Goal: Find specific page/section: Find specific page/section

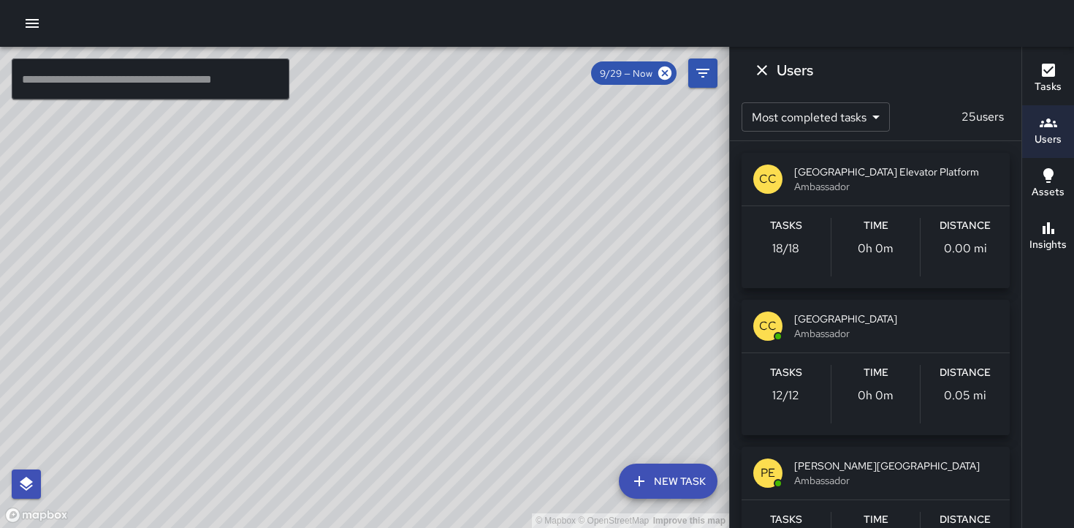
scroll to position [102, 0]
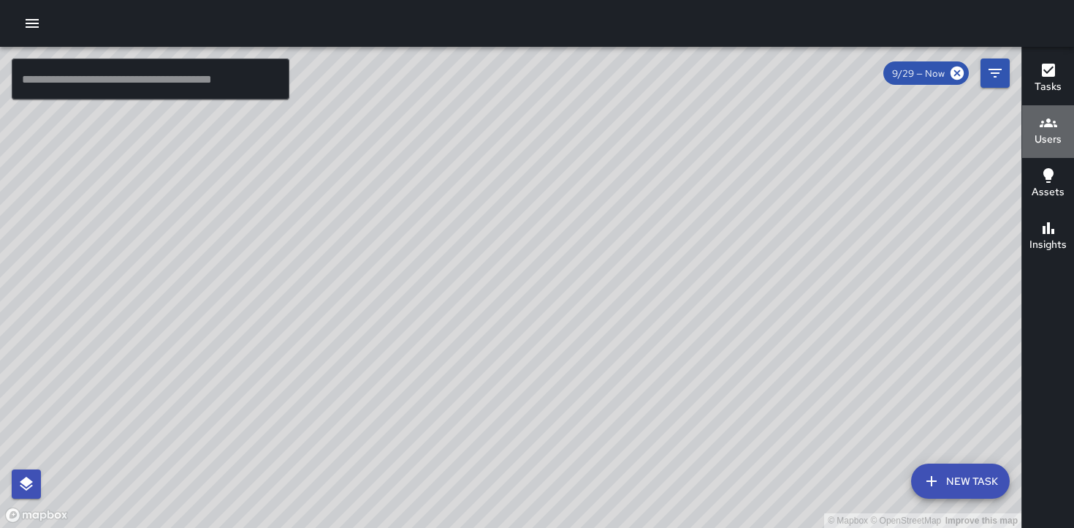
click at [1047, 130] on icon "button" at bounding box center [1049, 123] width 18 height 18
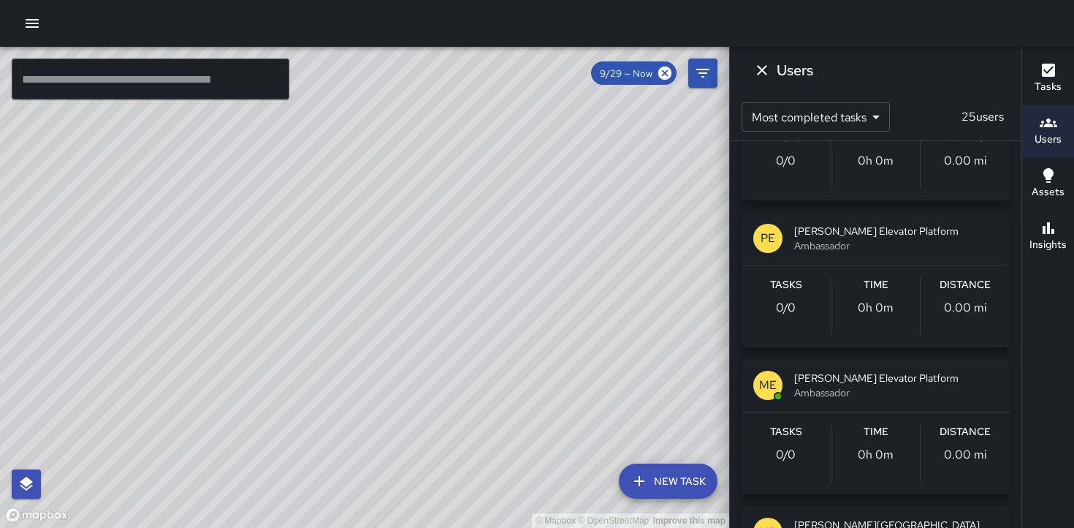
scroll to position [1412, 0]
click at [855, 344] on div "Tasks 0 / 0 Time 0h 0m Distance 0.00 mi" at bounding box center [876, 303] width 268 height 82
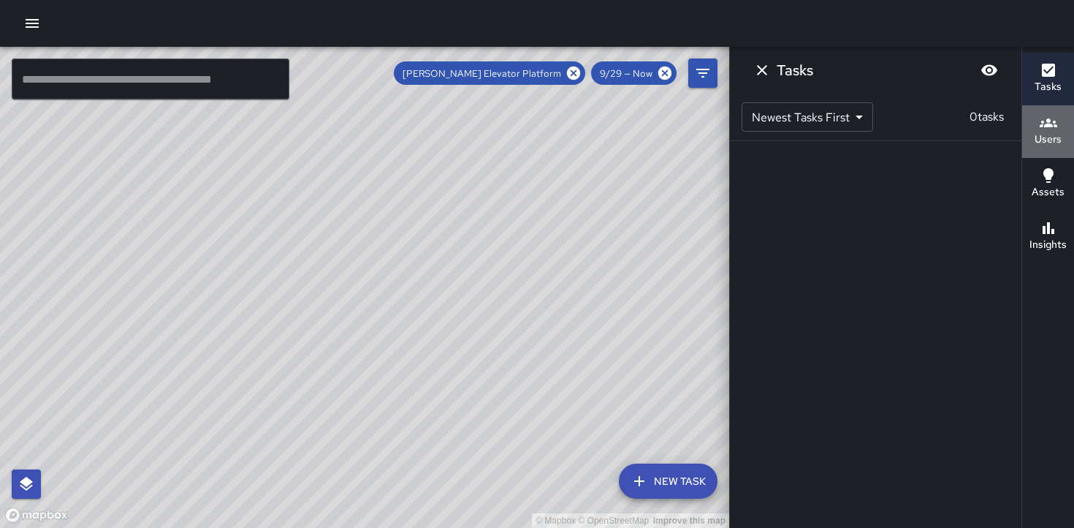
click at [1054, 132] on h6 "Users" at bounding box center [1048, 140] width 27 height 16
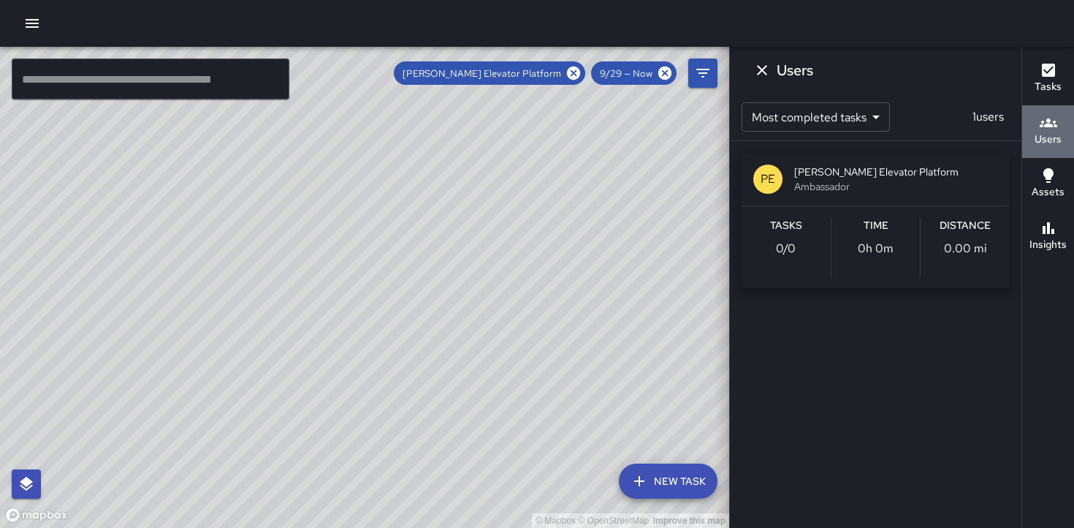
click at [1052, 135] on h6 "Users" at bounding box center [1048, 140] width 27 height 16
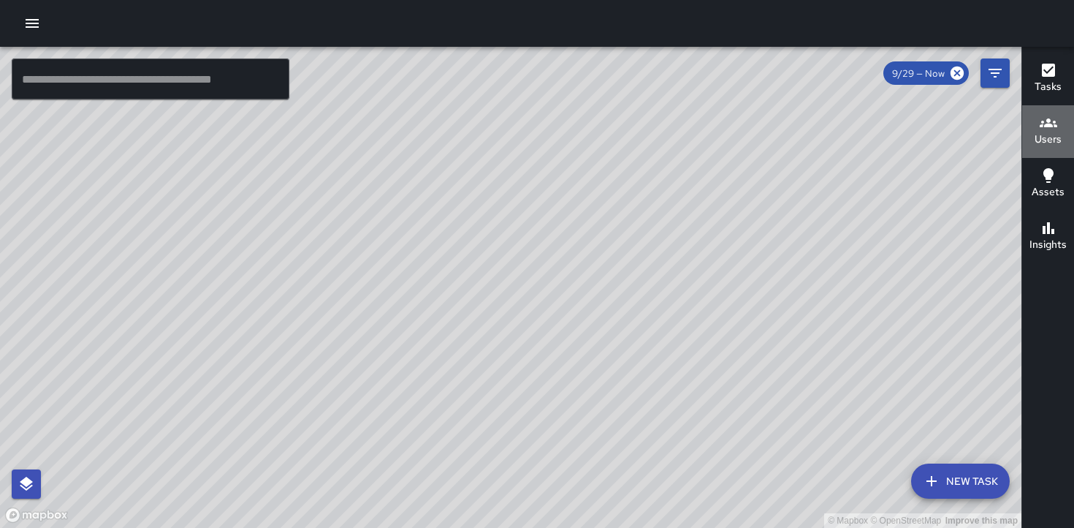
click at [1051, 134] on h6 "Users" at bounding box center [1048, 140] width 27 height 16
